Goal: Check status: Check status

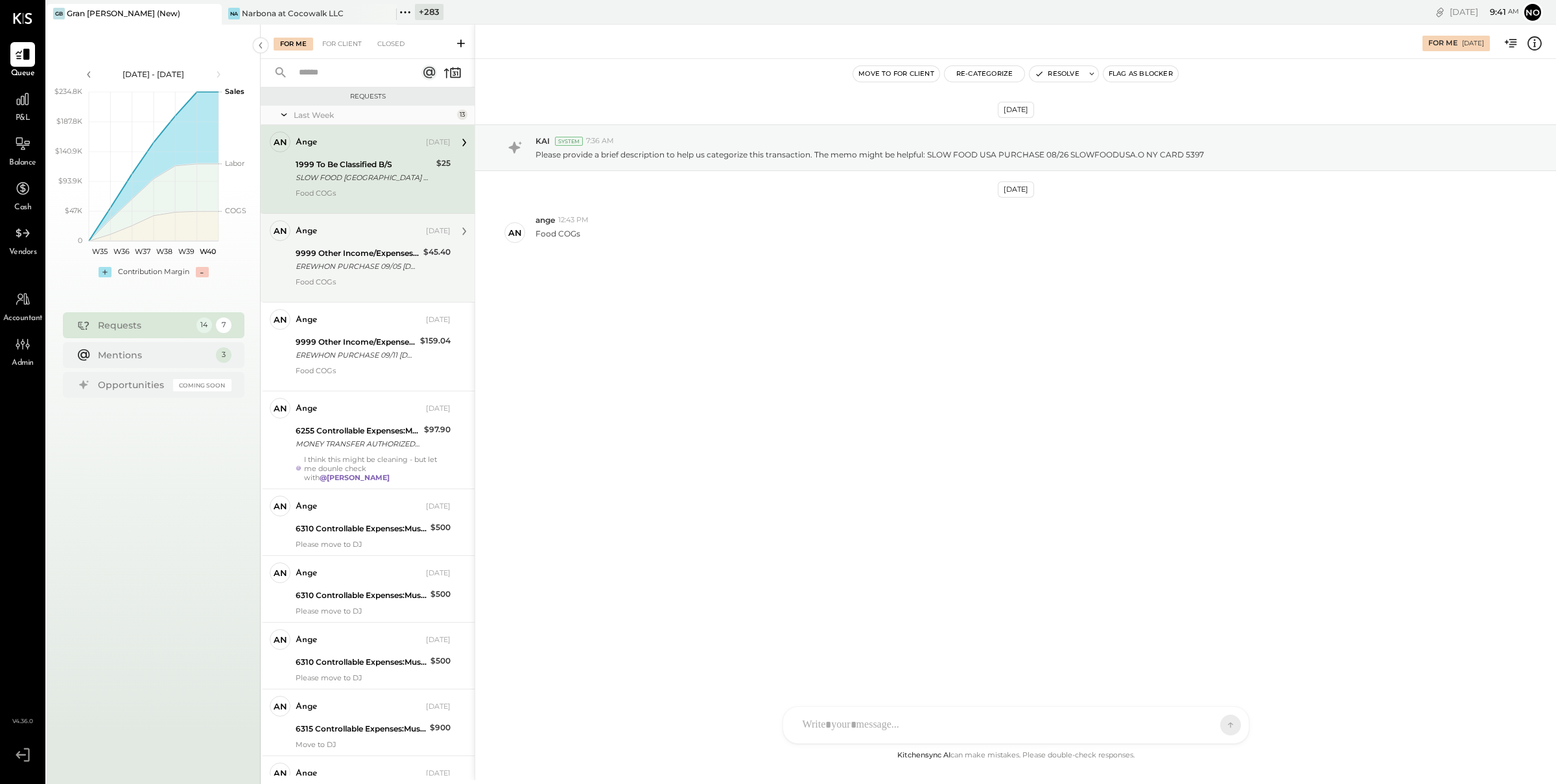
click at [424, 265] on div "$45.40" at bounding box center [437, 260] width 27 height 28
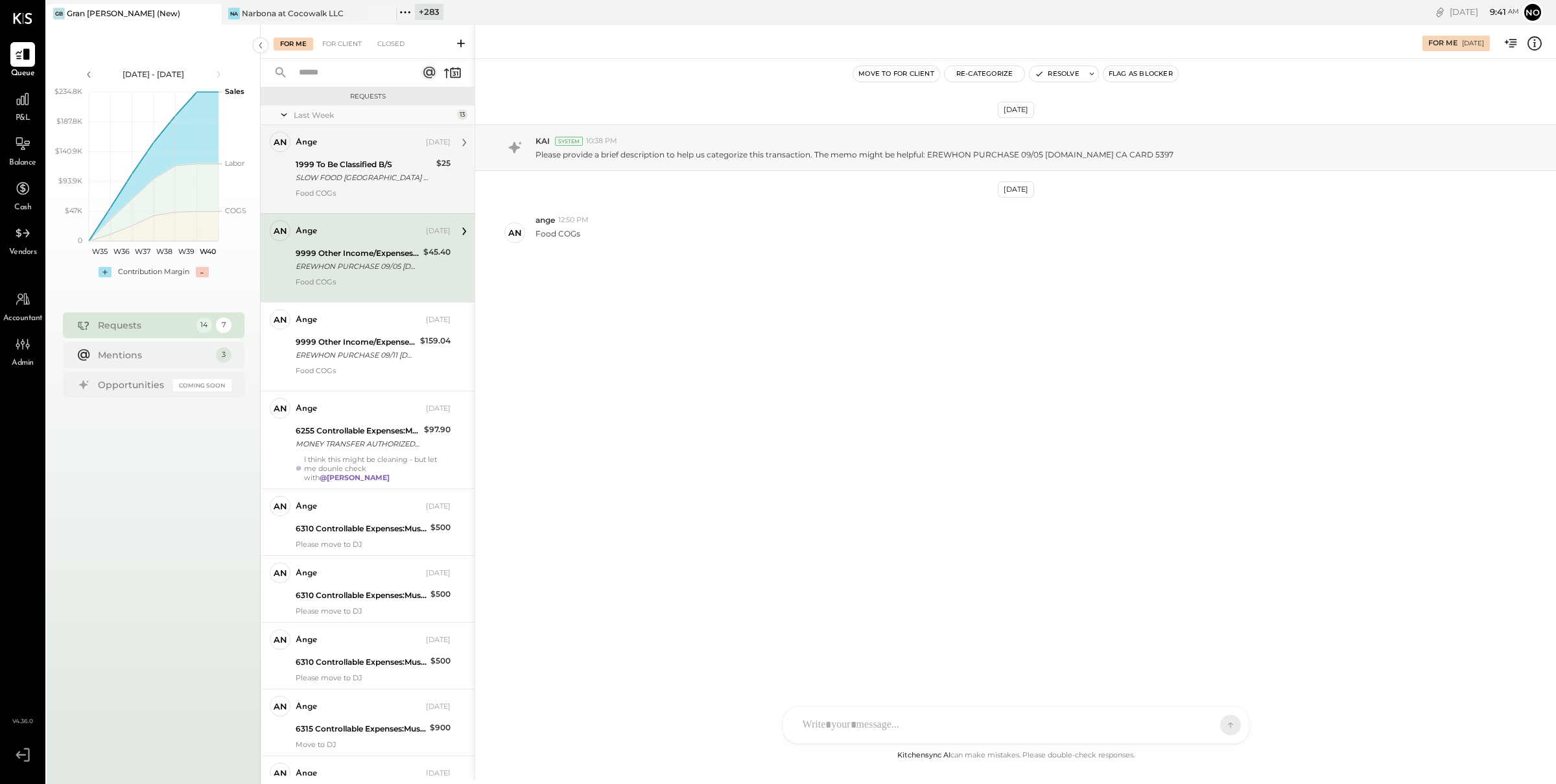
click at [399, 184] on div "ange [DATE] 1999 To Be Classified B/S SLOW FOOD [GEOGRAPHIC_DATA] PURCHASE 08/2…" at bounding box center [373, 169] width 155 height 75
